Goal: Task Accomplishment & Management: Manage account settings

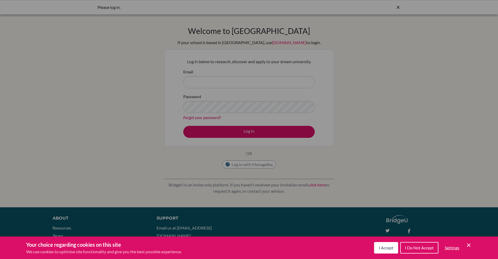
click at [467, 245] on icon "Cookie Control Close Icon" at bounding box center [469, 245] width 6 height 6
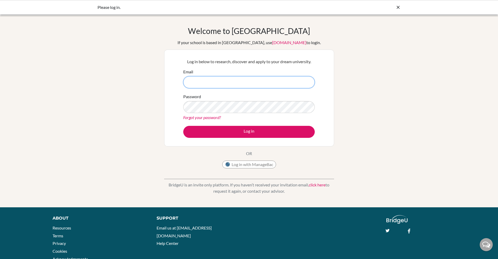
click at [271, 85] on input "Email" at bounding box center [249, 82] width 132 height 12
click at [234, 82] on input "Email" at bounding box center [249, 82] width 132 height 12
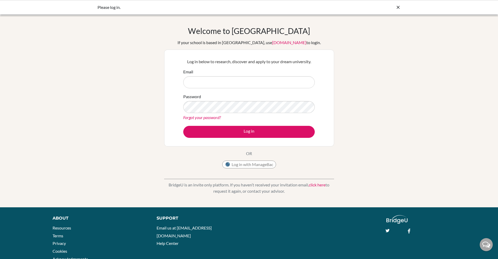
click at [396, 7] on icon at bounding box center [398, 7] width 5 height 5
click at [204, 85] on input "Email" at bounding box center [249, 82] width 132 height 12
click at [271, 81] on input "Email" at bounding box center [249, 82] width 132 height 12
type input "n"
type input "[EMAIL_ADDRESS][DOMAIN_NAME]"
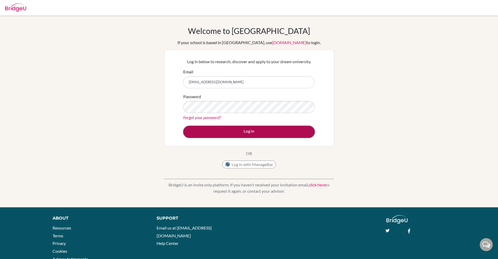
click at [241, 137] on button "Log in" at bounding box center [249, 132] width 132 height 12
